Goal: Task Accomplishment & Management: Complete application form

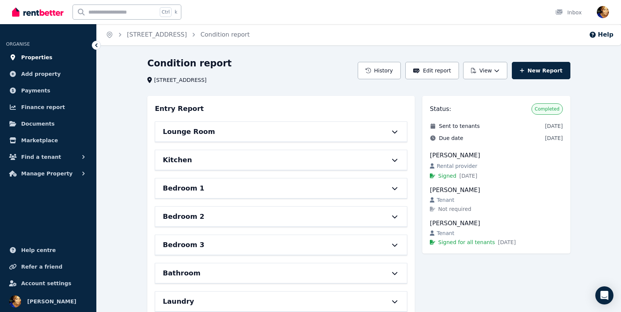
click at [36, 62] on span "Properties" at bounding box center [36, 57] width 31 height 9
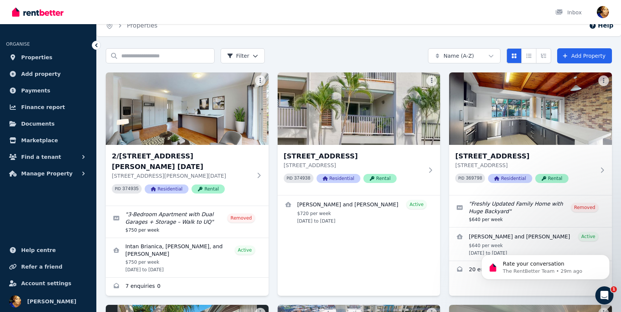
scroll to position [18, 0]
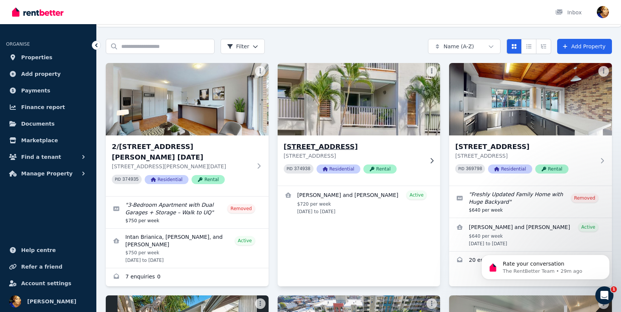
click at [308, 112] on img at bounding box center [358, 99] width 171 height 76
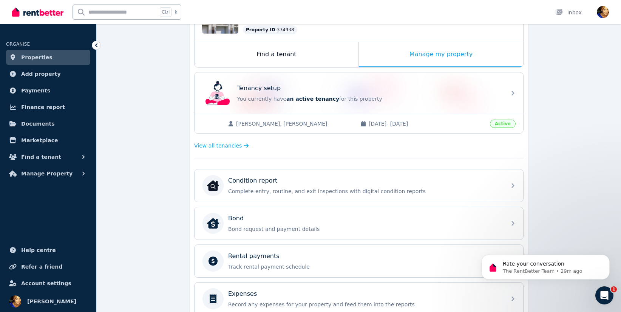
scroll to position [114, 0]
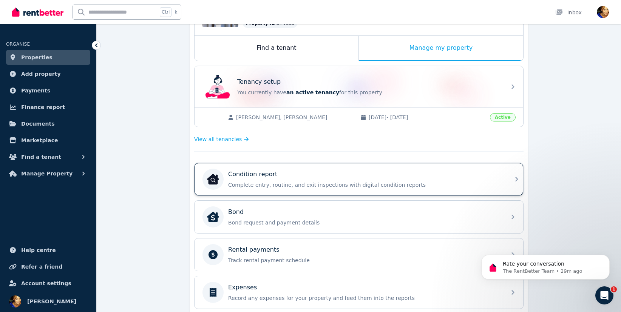
click at [368, 168] on div "Condition report Complete entry, routine, and exit inspections with digital con…" at bounding box center [358, 179] width 328 height 32
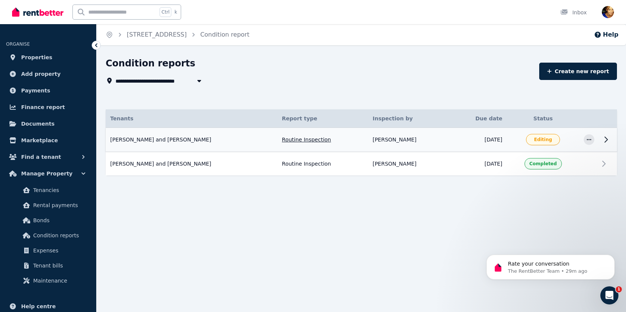
click at [606, 142] on icon at bounding box center [606, 139] width 3 height 5
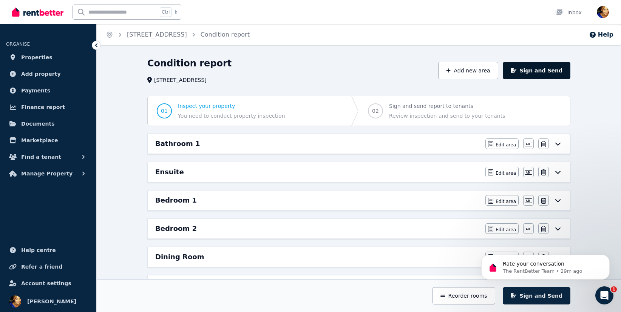
click at [535, 70] on button "Sign and Send" at bounding box center [536, 70] width 68 height 17
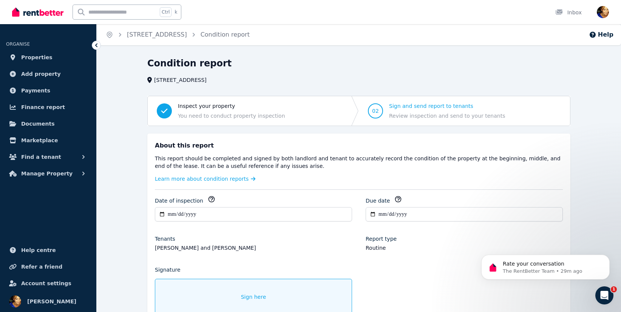
click at [231, 291] on div "Sign here" at bounding box center [253, 297] width 197 height 36
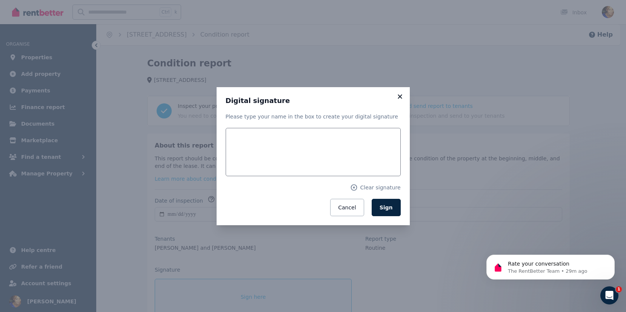
click at [400, 99] on icon at bounding box center [400, 96] width 8 height 7
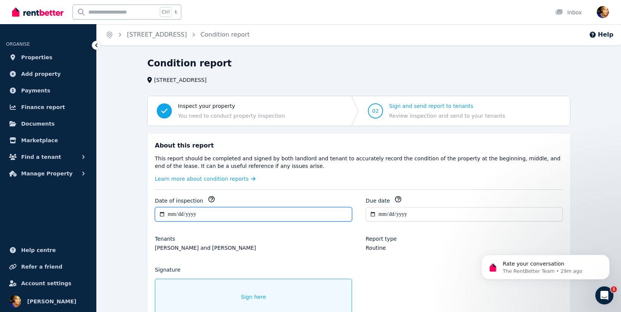
click at [161, 216] on input "**********" at bounding box center [253, 214] width 197 height 14
type input "**********"
click at [230, 296] on div "Sign here" at bounding box center [253, 297] width 197 height 36
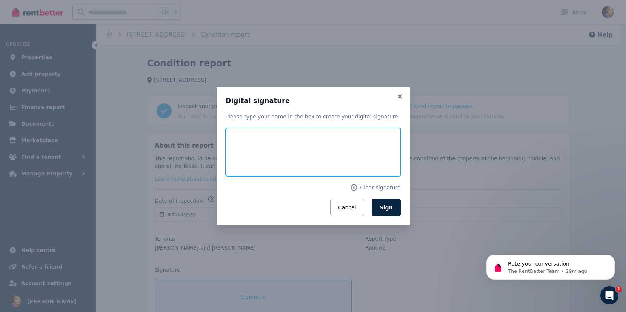
click at [277, 148] on input "text" at bounding box center [313, 152] width 175 height 48
drag, startPoint x: 330, startPoint y: 157, endPoint x: 281, endPoint y: 158, distance: 49.1
click at [281, 158] on input "**********" at bounding box center [313, 152] width 175 height 48
type input "**********"
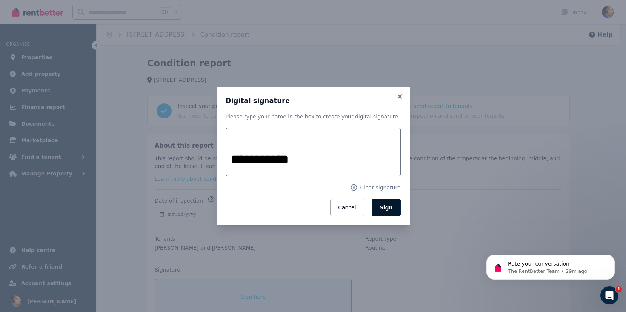
click at [394, 204] on button "Sign" at bounding box center [386, 207] width 29 height 17
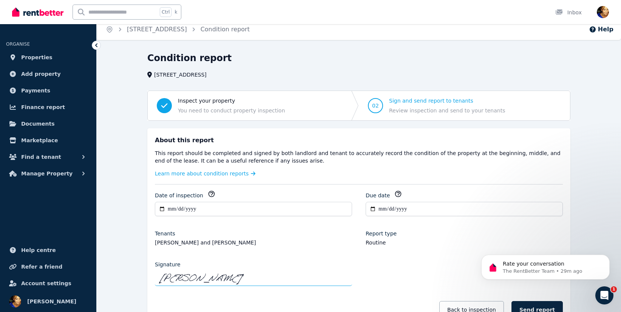
scroll to position [61, 0]
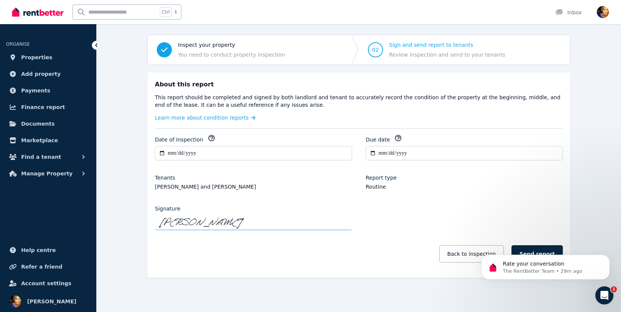
click at [534, 250] on div "Rate your conversation The RentBetter Team • 29m ago" at bounding box center [545, 232] width 139 height 94
click at [543, 250] on div "Rate your conversation The RentBetter Team • 30m ago" at bounding box center [545, 232] width 139 height 94
click at [606, 256] on icon "Dismiss notification" at bounding box center [607, 257] width 4 height 4
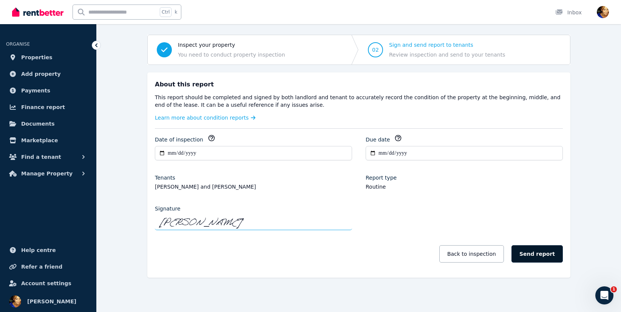
click at [552, 249] on button "Send report" at bounding box center [536, 253] width 51 height 17
